Goal: Information Seeking & Learning: Learn about a topic

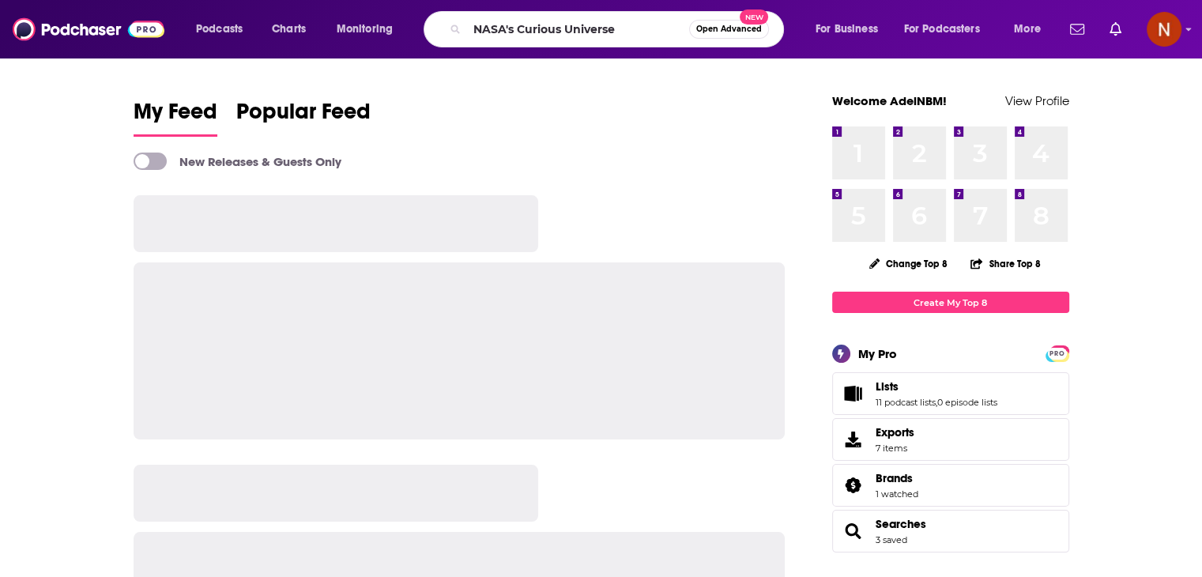
type input "NASA's Curious Universe"
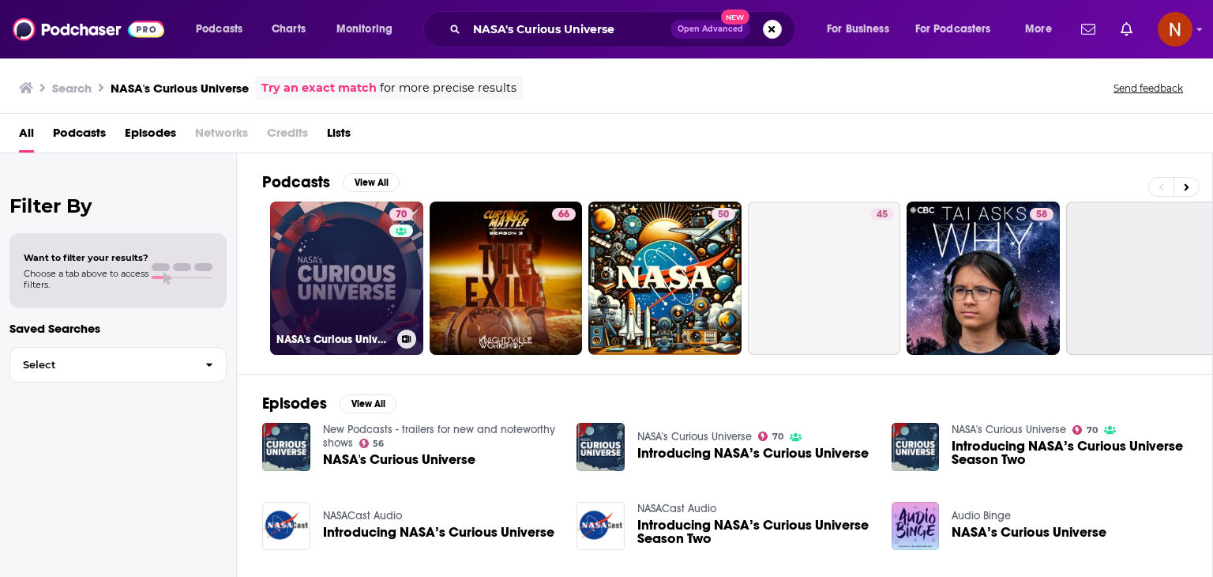
click at [329, 273] on link "70 NASA's Curious Universe" at bounding box center [346, 277] width 153 height 153
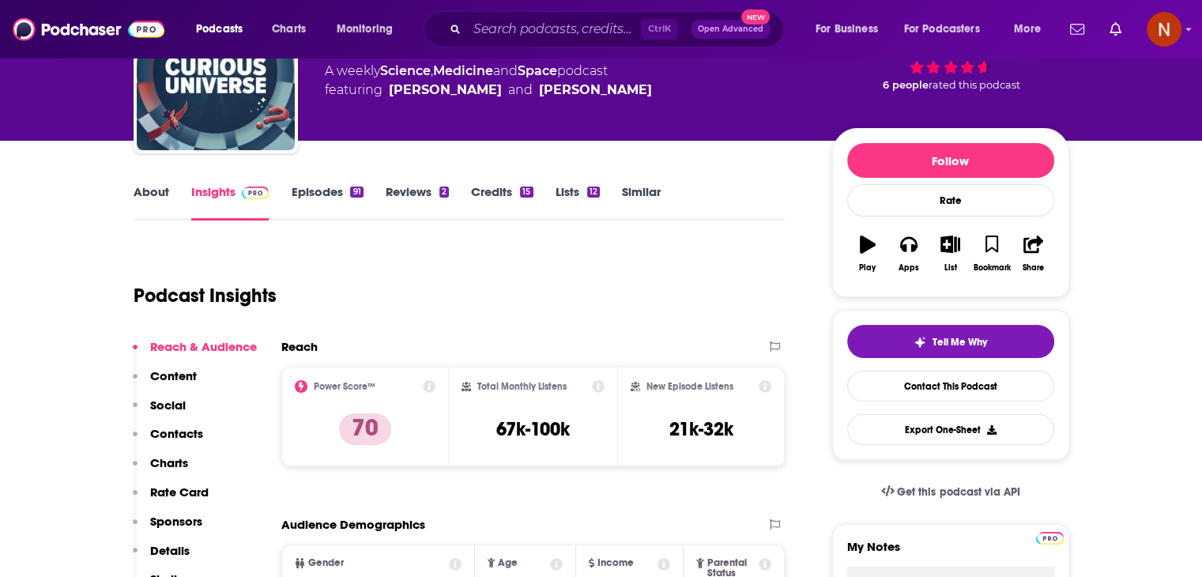
scroll to position [119, 0]
